Goal: Task Accomplishment & Management: Use online tool/utility

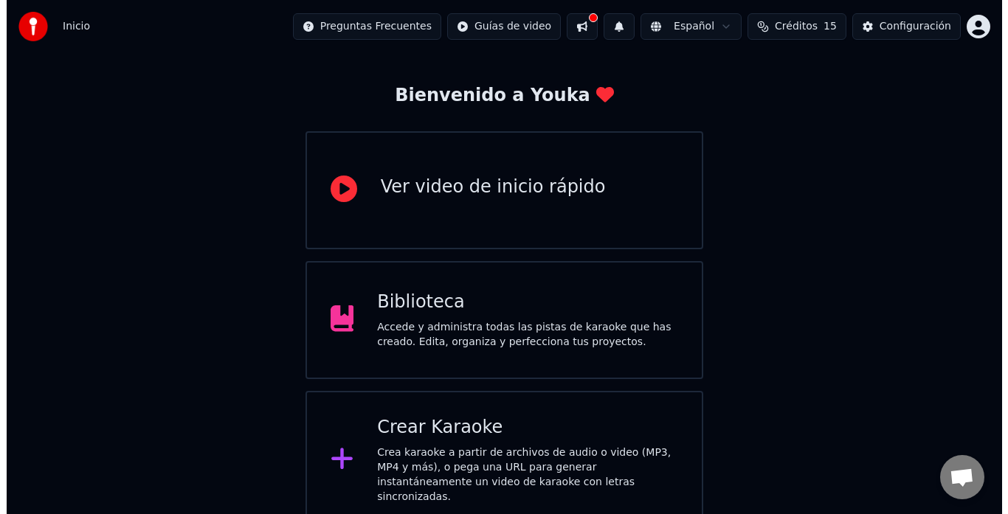
scroll to position [58, 0]
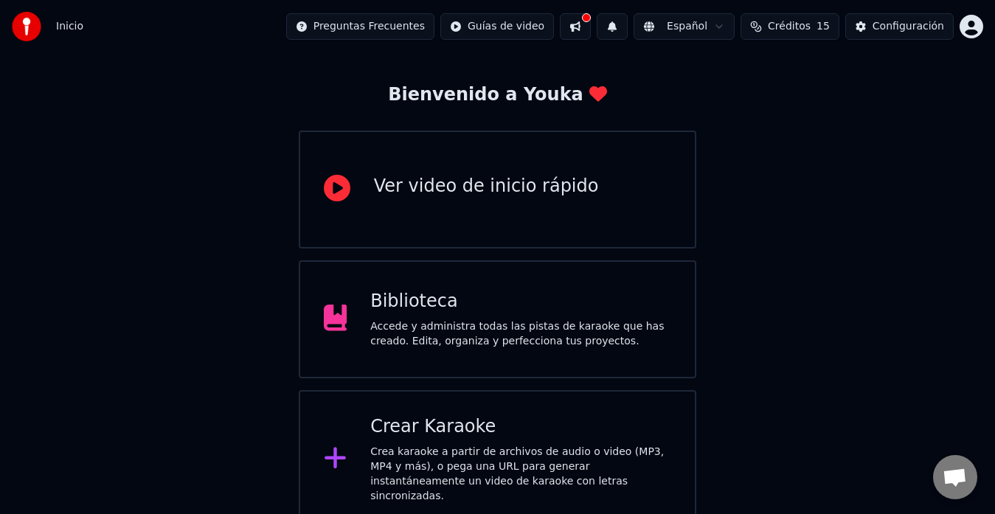
click at [449, 432] on div "Crear Karaoke" at bounding box center [520, 427] width 301 height 24
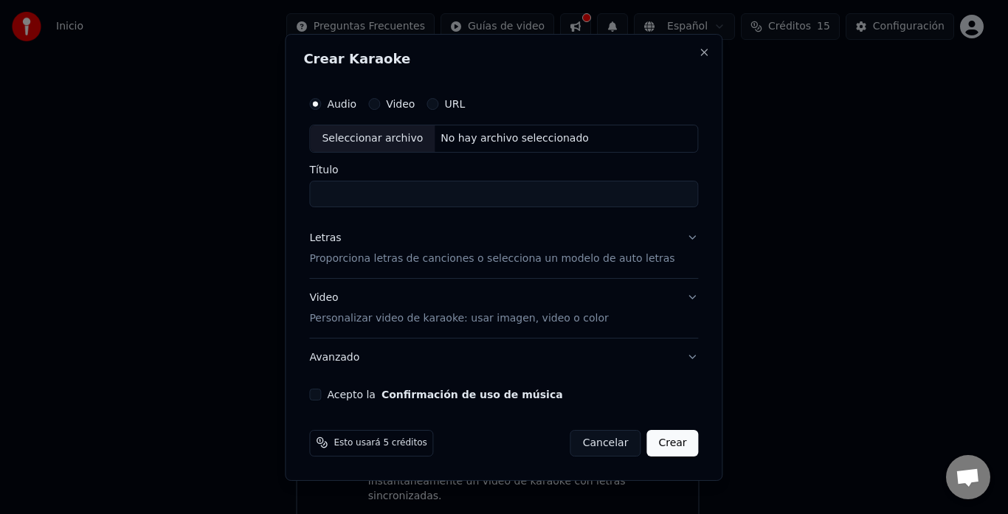
click at [466, 139] on div "No hay archivo seleccionado" at bounding box center [515, 138] width 160 height 15
type input "**********"
click at [601, 247] on div "Letras Proporciona letras de canciones o selecciona un modelo de auto letras" at bounding box center [491, 248] width 365 height 35
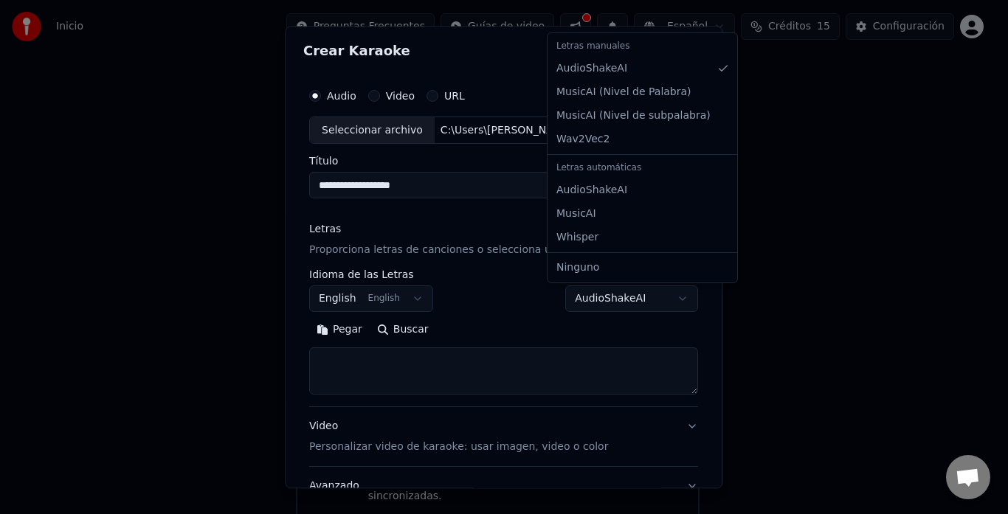
click at [628, 302] on body "**********" at bounding box center [497, 235] width 995 height 587
select select "**********"
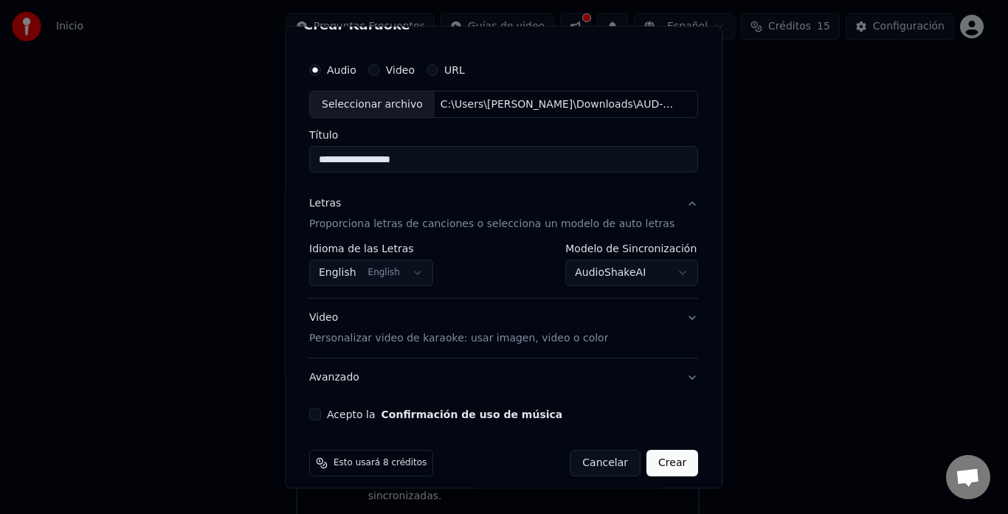
scroll to position [38, 0]
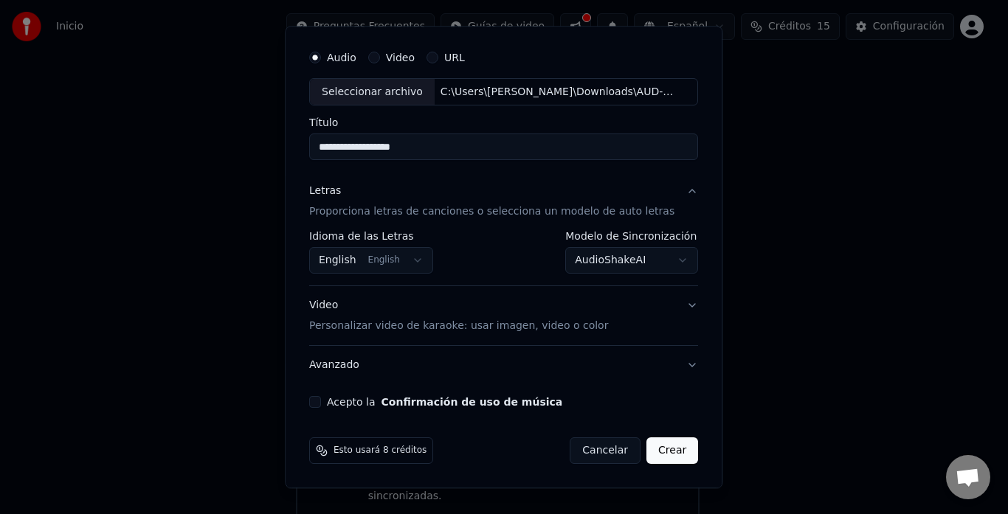
click at [390, 255] on body "**********" at bounding box center [497, 235] width 995 height 587
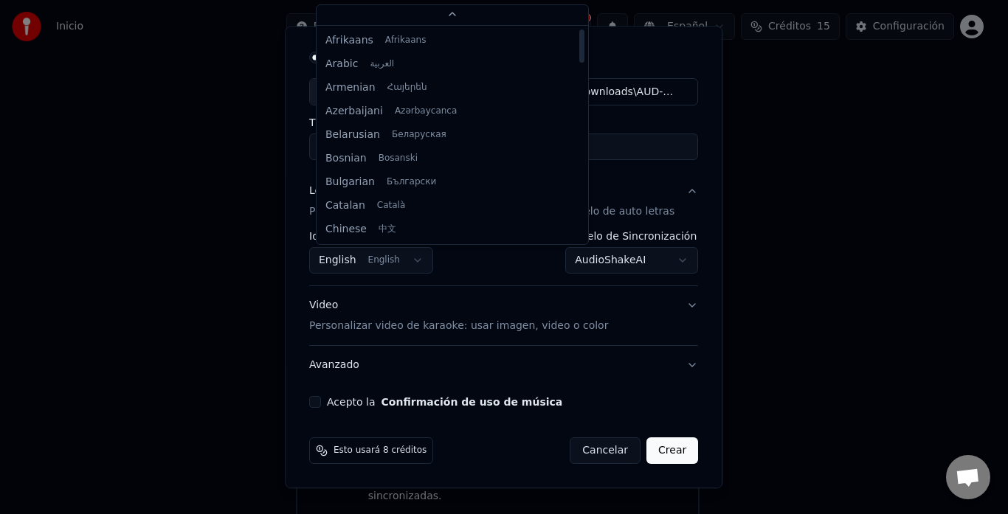
scroll to position [0, 0]
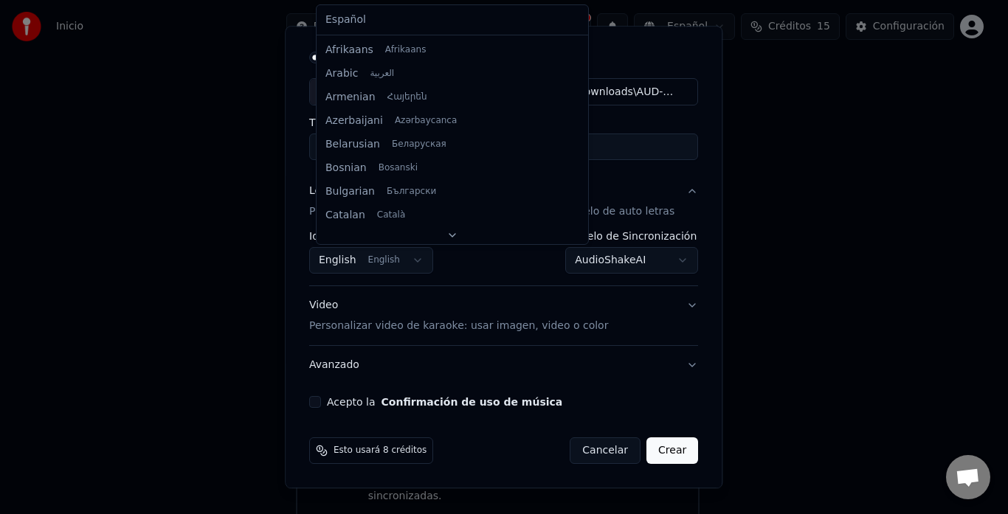
select select "**"
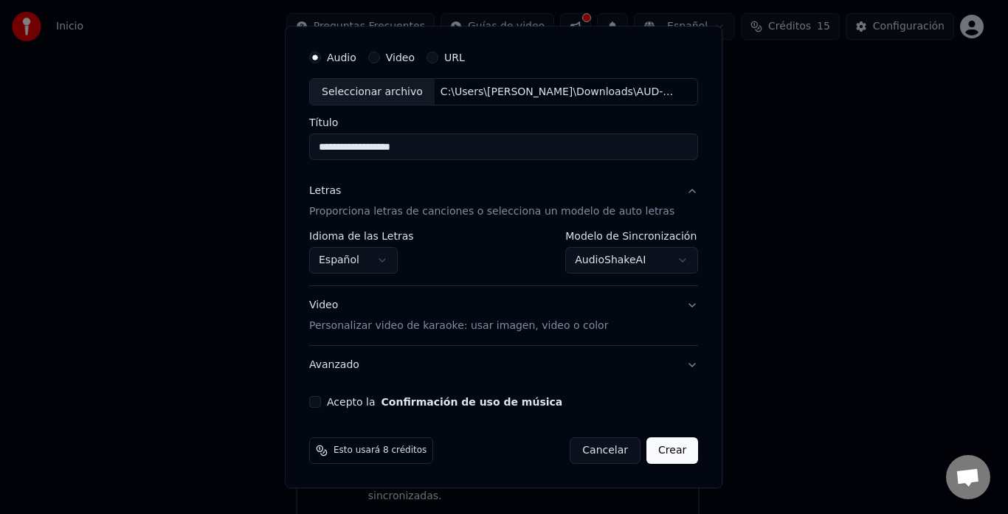
click at [321, 405] on button "Acepto la Confirmación de uso de música" at bounding box center [315, 403] width 12 height 12
click at [651, 454] on button "Crear" at bounding box center [672, 451] width 52 height 27
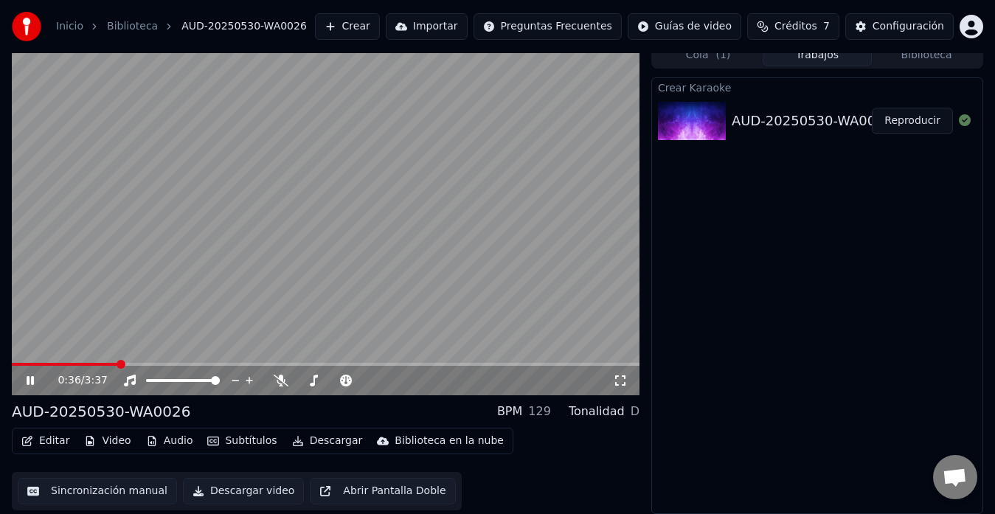
click at [210, 325] on video at bounding box center [326, 218] width 628 height 353
click at [55, 364] on span at bounding box center [34, 364] width 44 height 3
click at [25, 381] on icon at bounding box center [41, 381] width 34 height 12
click at [18, 364] on span at bounding box center [15, 364] width 6 height 3
click at [46, 364] on span at bounding box center [326, 364] width 628 height 3
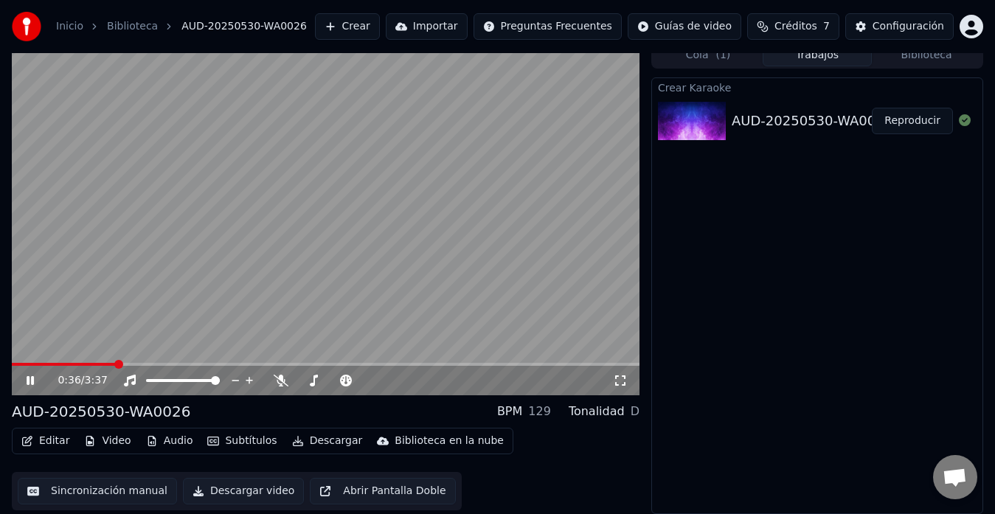
click at [117, 364] on span at bounding box center [326, 364] width 628 height 3
click at [153, 364] on span at bounding box center [326, 364] width 628 height 3
click at [16, 365] on span at bounding box center [86, 364] width 148 height 3
click at [33, 377] on icon at bounding box center [30, 380] width 7 height 9
click at [387, 127] on video at bounding box center [326, 218] width 628 height 353
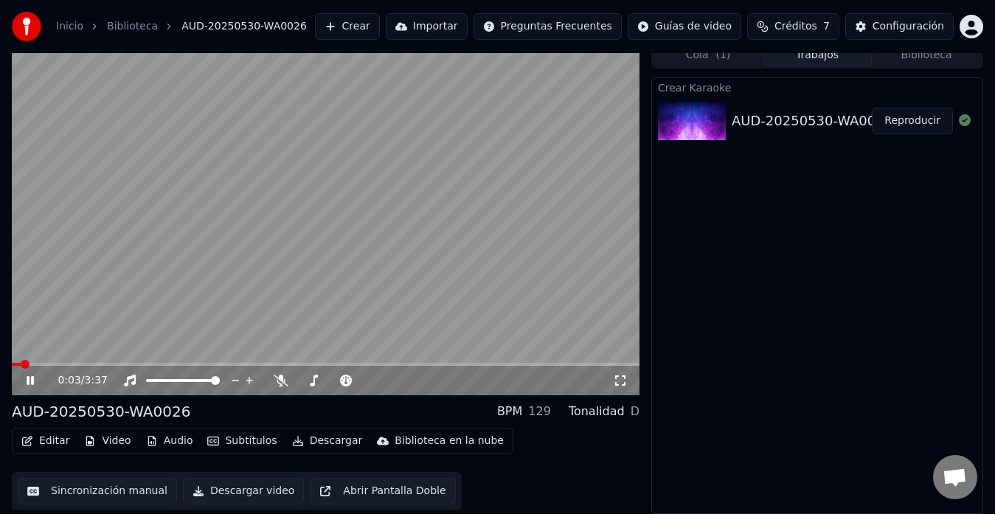
click at [332, 170] on video at bounding box center [326, 218] width 628 height 353
click at [30, 380] on icon at bounding box center [30, 381] width 9 height 10
click at [439, 224] on video at bounding box center [326, 218] width 628 height 353
click at [109, 437] on button "Video" at bounding box center [107, 441] width 58 height 21
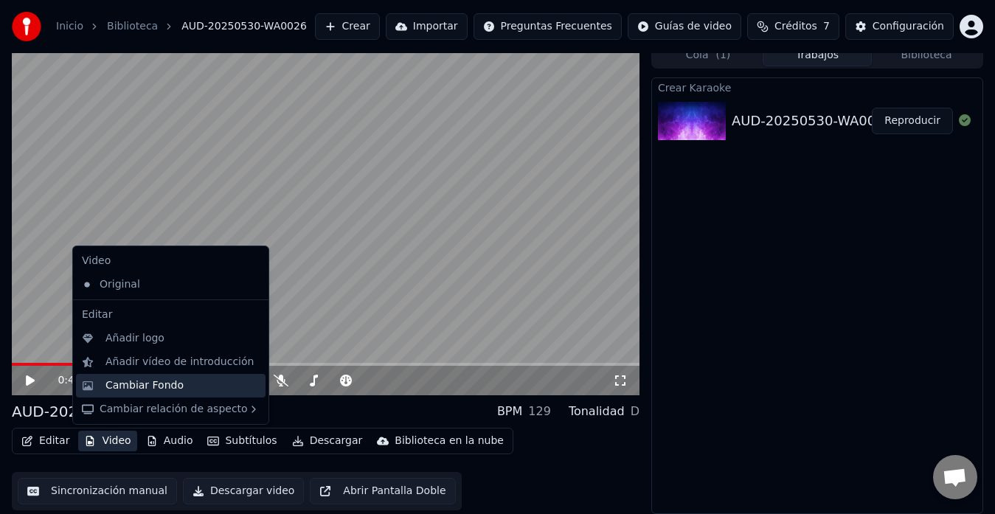
click at [150, 383] on div "Cambiar Fondo" at bounding box center [144, 385] width 78 height 15
